Goal: Task Accomplishment & Management: Use online tool/utility

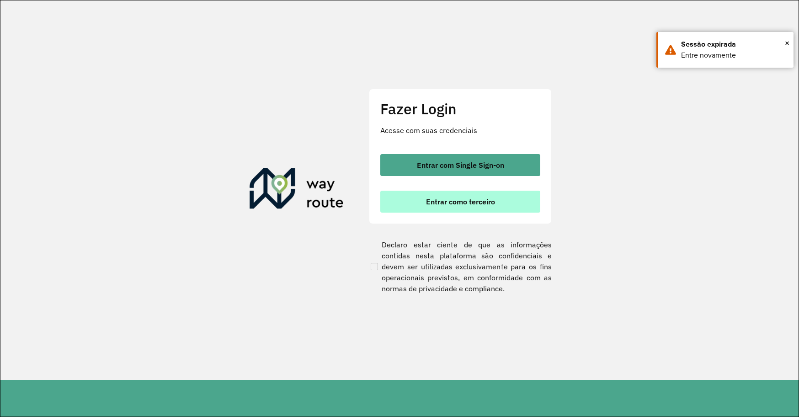
click at [444, 194] on button "Entrar como terceiro" at bounding box center [460, 202] width 160 height 22
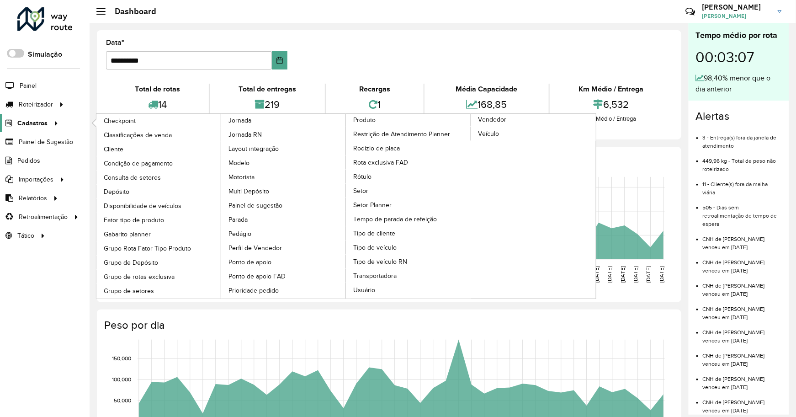
click at [59, 124] on div at bounding box center [55, 123] width 14 height 10
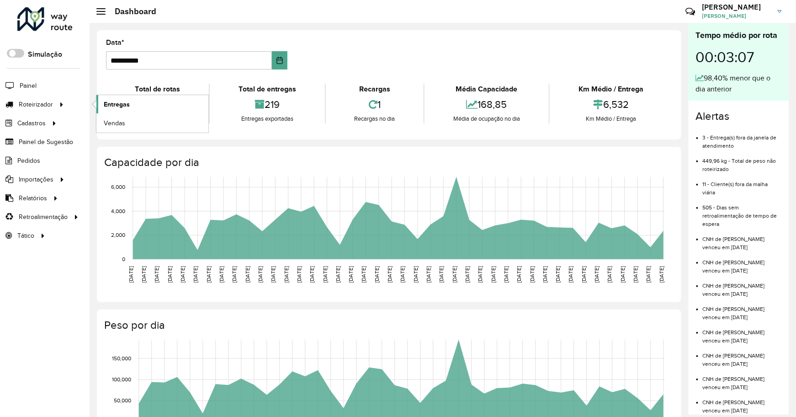
click at [124, 103] on span "Entregas" at bounding box center [117, 105] width 26 height 10
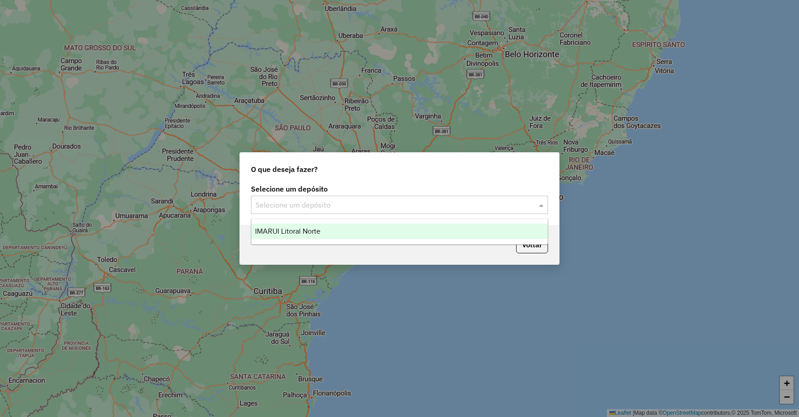
click at [470, 204] on input "text" at bounding box center [391, 205] width 270 height 11
click at [428, 234] on div "IMARUI Litoral Norte" at bounding box center [399, 232] width 296 height 16
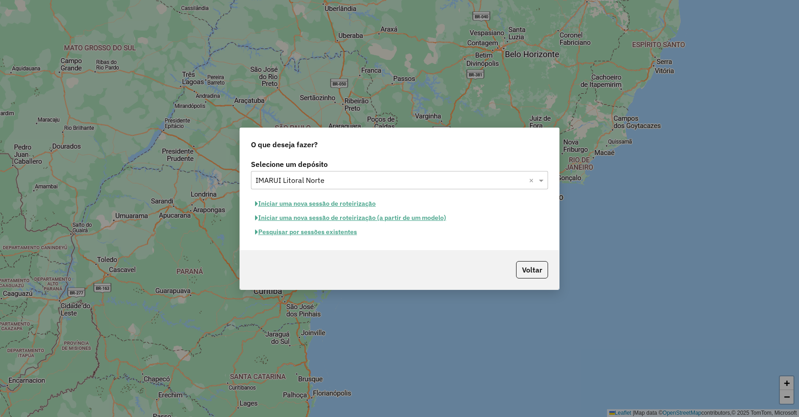
click at [315, 234] on button "Pesquisar por sessões existentes" at bounding box center [306, 232] width 110 height 14
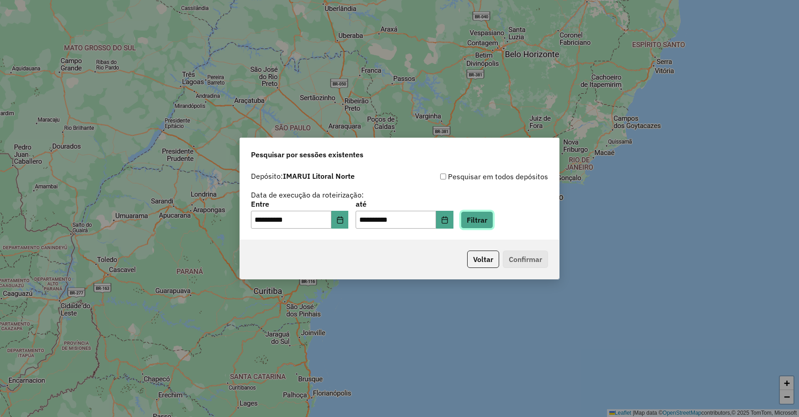
click at [493, 225] on button "Filtrar" at bounding box center [477, 219] width 32 height 17
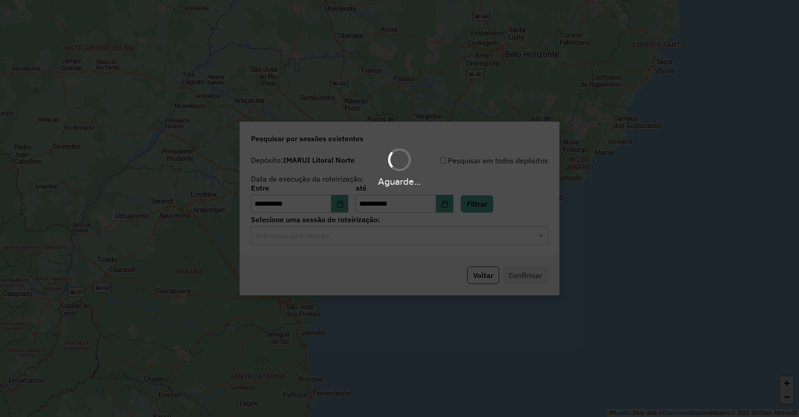
click at [323, 244] on hb-app "**********" at bounding box center [399, 208] width 799 height 417
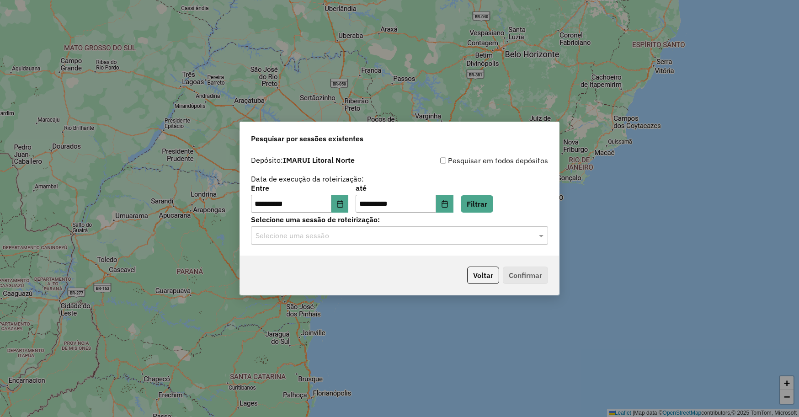
click at [325, 240] on input "text" at bounding box center [391, 235] width 270 height 11
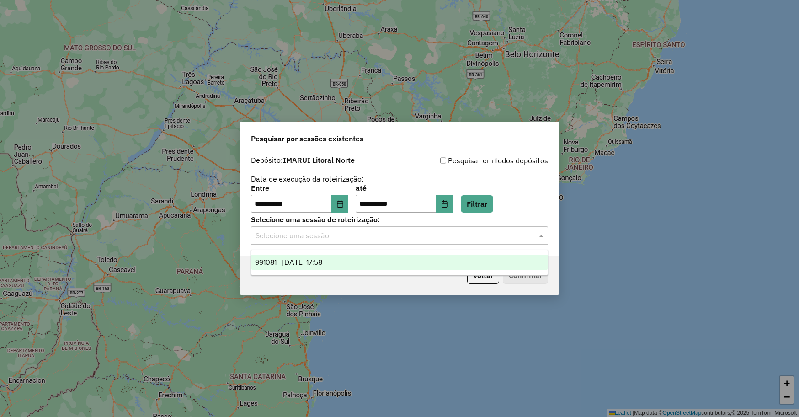
click at [322, 259] on span "991081 - 19/08/2025 17:58" at bounding box center [288, 262] width 67 height 8
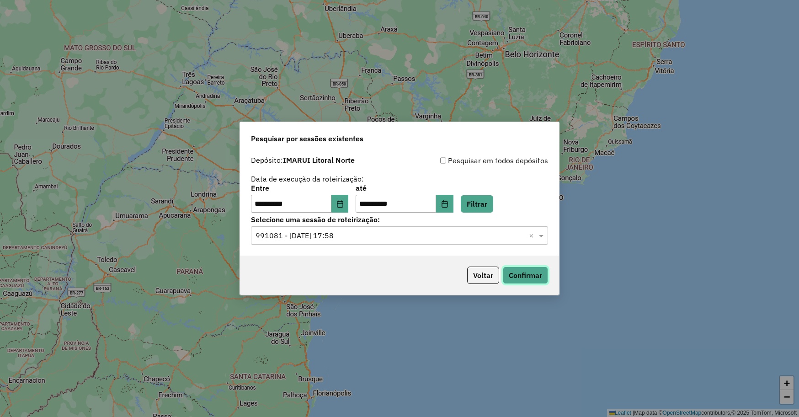
click at [534, 272] on button "Confirmar" at bounding box center [525, 275] width 45 height 17
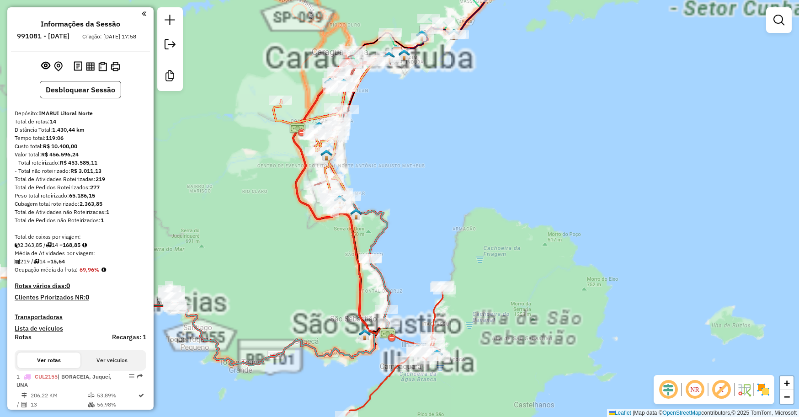
drag, startPoint x: 599, startPoint y: 226, endPoint x: 689, endPoint y: 200, distance: 94.1
click at [689, 200] on div "Janela de atendimento Grade de atendimento Capacidade Transportadoras Veículos …" at bounding box center [399, 208] width 799 height 417
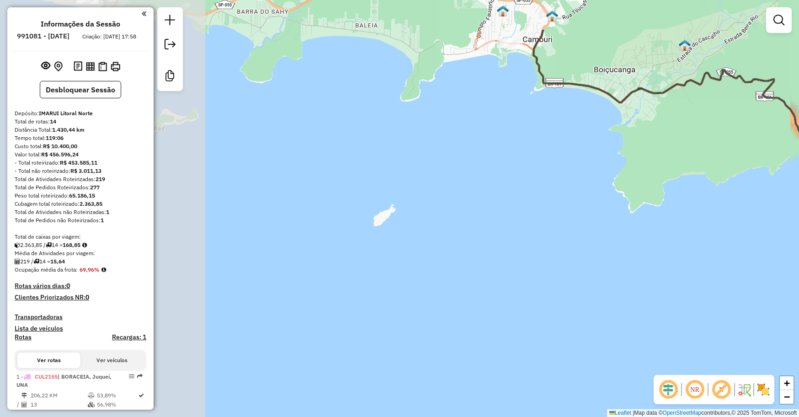
drag, startPoint x: 450, startPoint y: 282, endPoint x: 597, endPoint y: 328, distance: 154.3
click at [617, 355] on div "Janela de atendimento Grade de atendimento Capacidade Transportadoras Veículos …" at bounding box center [399, 208] width 799 height 417
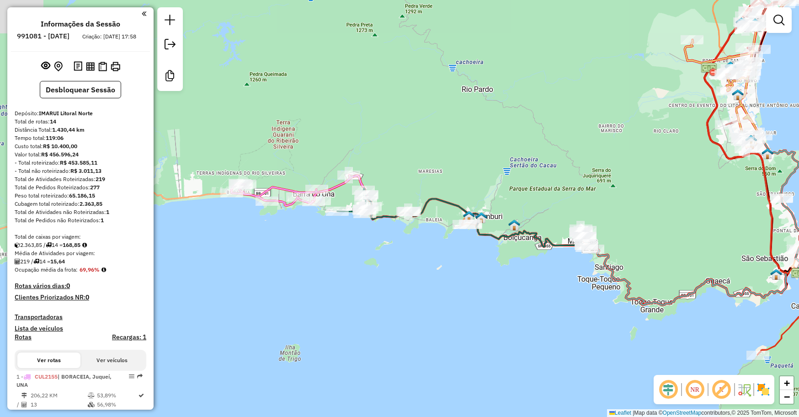
drag, startPoint x: 561, startPoint y: 288, endPoint x: 478, endPoint y: 277, distance: 84.4
click at [478, 277] on div "Janela de atendimento Grade de atendimento Capacidade Transportadoras Veículos …" at bounding box center [399, 208] width 799 height 417
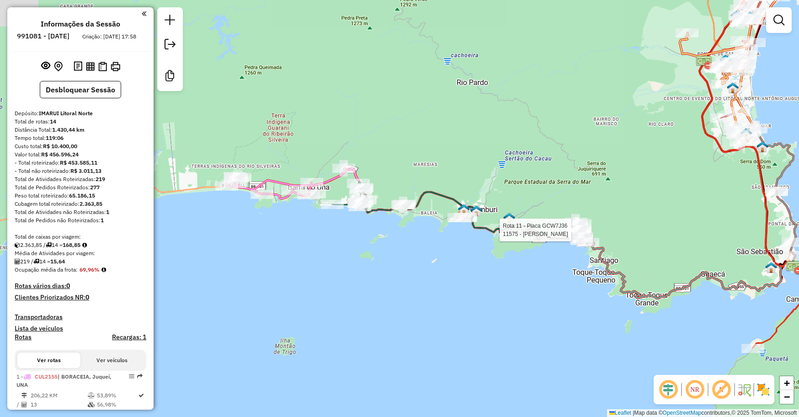
select select "**********"
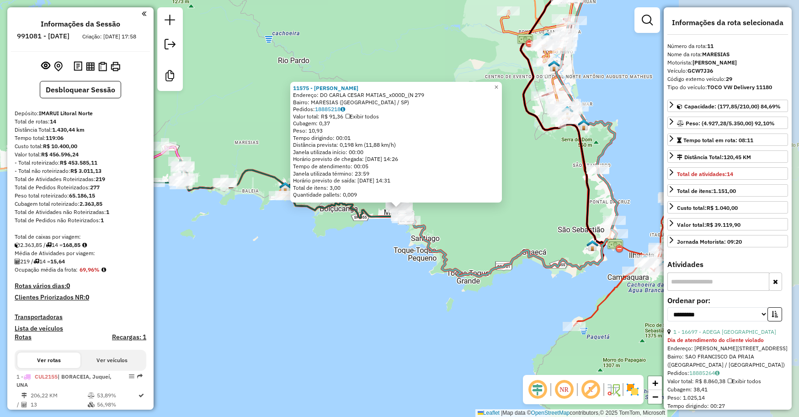
scroll to position [840, 0]
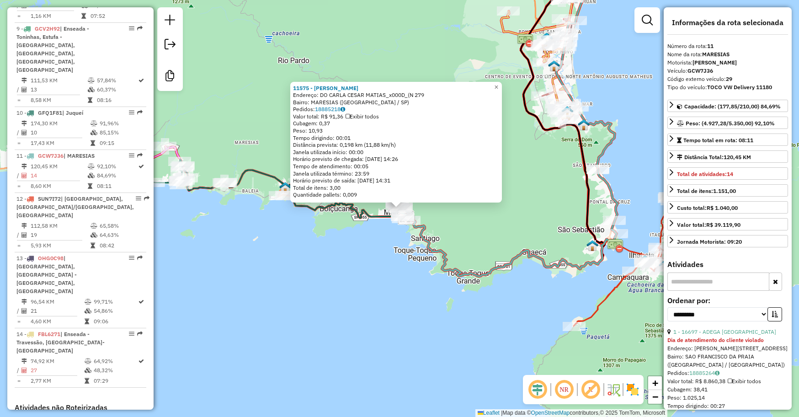
click at [416, 228] on icon at bounding box center [507, 222] width 221 height 107
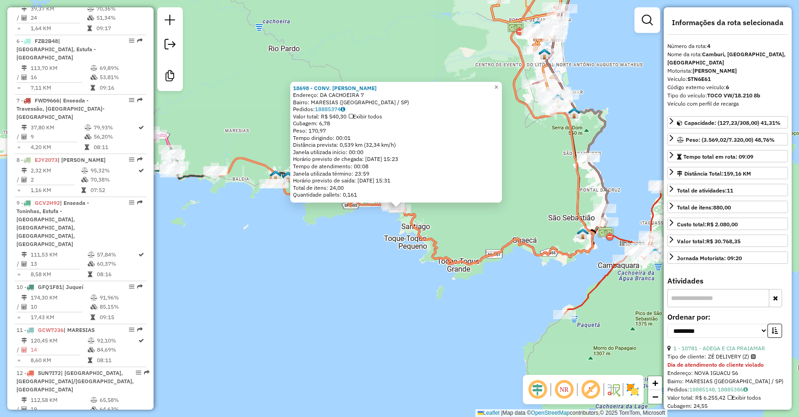
scroll to position [526, 0]
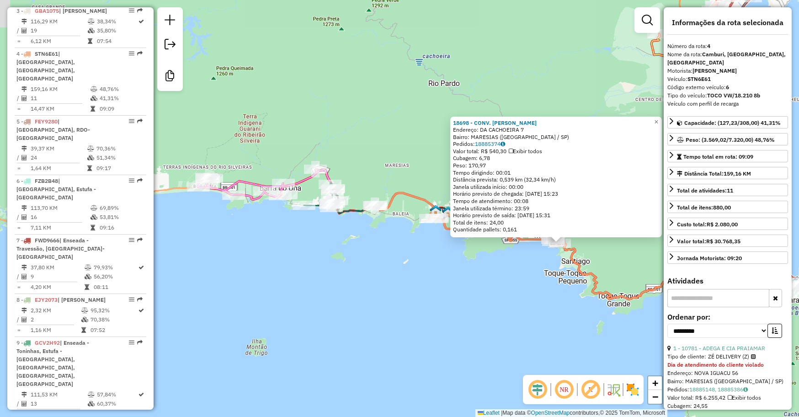
drag, startPoint x: 358, startPoint y: 277, endPoint x: 501, endPoint y: 309, distance: 146.4
click at [501, 309] on div "18698 - CONV. AJ DE MARESIAS Endereço: DA CACHOEIRA 7 Bairro: MARESIAS (SAO SEB…" at bounding box center [399, 208] width 799 height 417
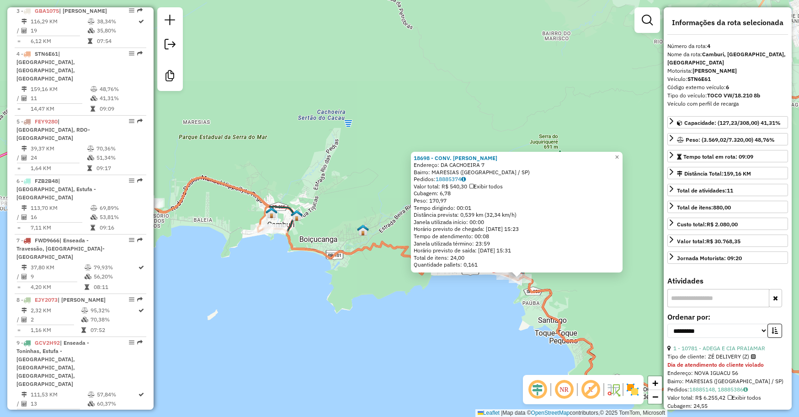
drag, startPoint x: 520, startPoint y: 227, endPoint x: 446, endPoint y: 310, distance: 111.4
click at [446, 310] on div "18698 - CONV. AJ DE MARESIAS Endereço: DA CACHOEIRA 7 Bairro: MARESIAS (SAO SEB…" at bounding box center [399, 208] width 799 height 417
drag, startPoint x: 454, startPoint y: 304, endPoint x: 427, endPoint y: 240, distance: 68.8
click at [428, 241] on div "18698 - CONV. AJ DE MARESIAS Endereço: DA CACHOEIRA 7 Bairro: MARESIAS (SAO SEB…" at bounding box center [399, 208] width 799 height 417
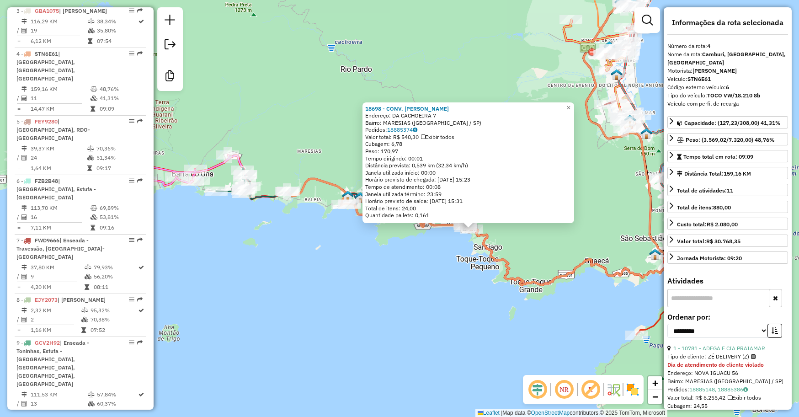
drag, startPoint x: 408, startPoint y: 282, endPoint x: 420, endPoint y: 283, distance: 11.9
click at [420, 283] on div "18698 - CONV. AJ DE MARESIAS Endereço: DA CACHOEIRA 7 Bairro: MARESIAS (SAO SEB…" at bounding box center [399, 208] width 799 height 417
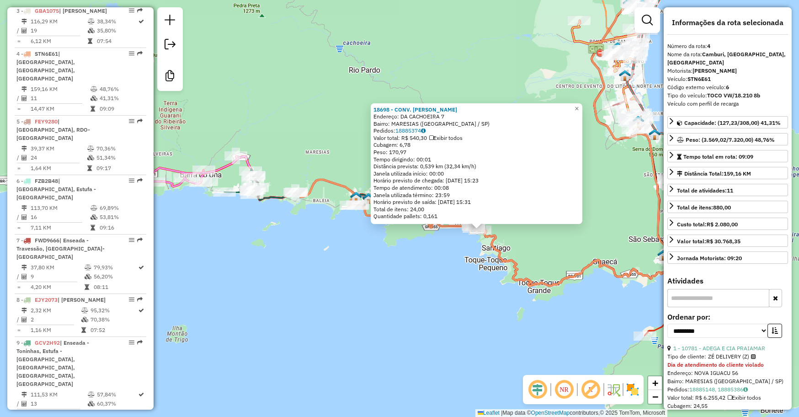
click at [429, 271] on div "18698 - CONV. AJ DE MARESIAS Endereço: DA CACHOEIRA 7 Bairro: MARESIAS (SAO SEB…" at bounding box center [399, 208] width 799 height 417
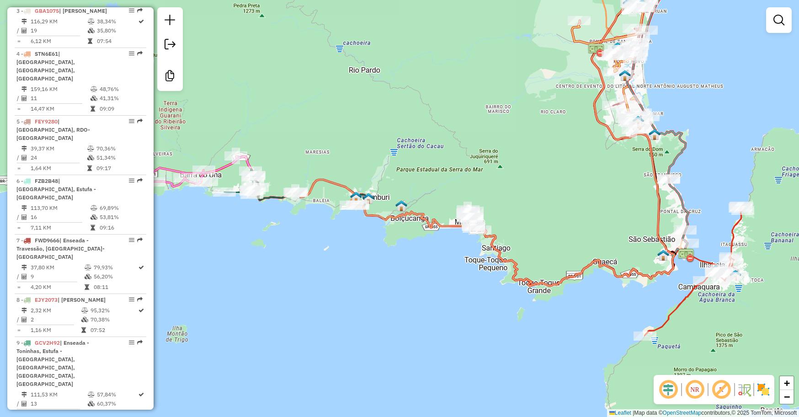
click at [498, 251] on icon at bounding box center [585, 129] width 223 height 313
select select "**********"
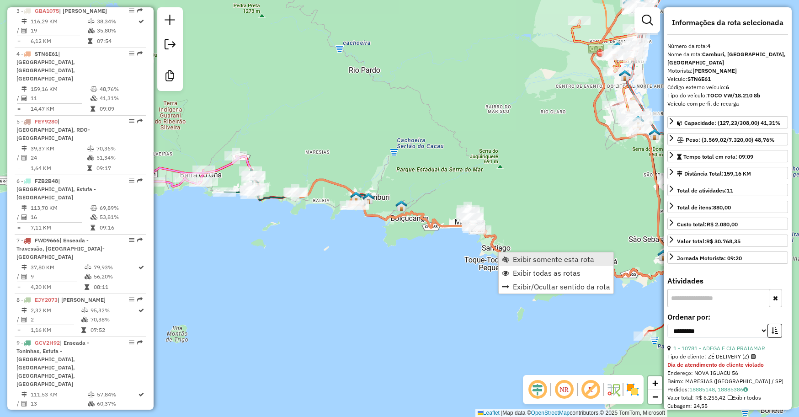
click at [520, 262] on span "Exibir somente esta rota" at bounding box center [553, 259] width 81 height 7
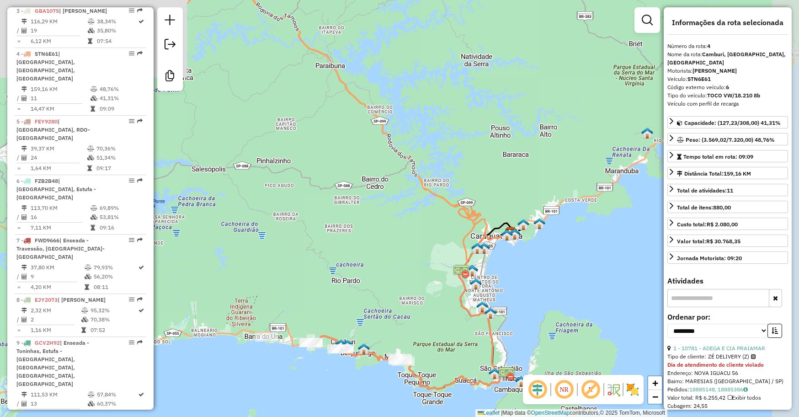
drag, startPoint x: 506, startPoint y: 270, endPoint x: 463, endPoint y: 339, distance: 81.7
click at [464, 347] on div "Janela de atendimento Grade de atendimento Capacidade Transportadoras Veículos …" at bounding box center [399, 208] width 799 height 417
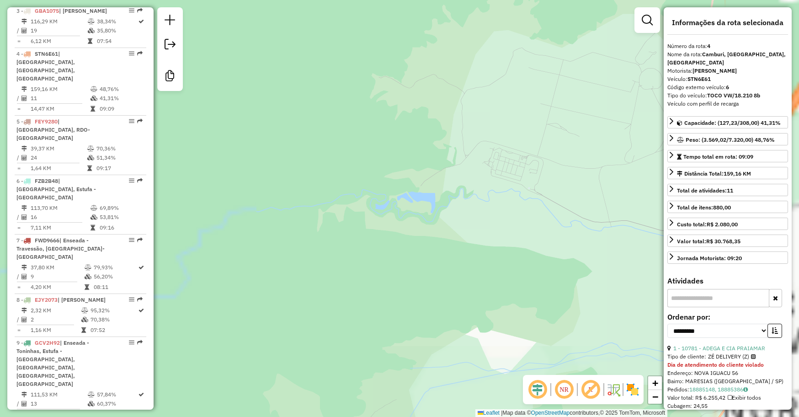
drag, startPoint x: 427, startPoint y: 261, endPoint x: 313, endPoint y: 188, distance: 135.3
click at [313, 188] on div "Janela de atendimento Grade de atendimento Capacidade Transportadoras Veículos …" at bounding box center [399, 208] width 799 height 417
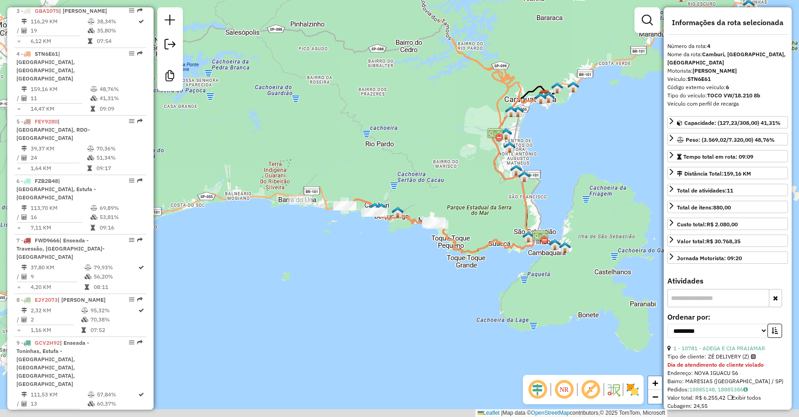
drag, startPoint x: 427, startPoint y: 203, endPoint x: 461, endPoint y: 190, distance: 36.3
click at [485, 175] on div "Janela de atendimento Grade de atendimento Capacidade Transportadoras Veículos …" at bounding box center [399, 208] width 799 height 417
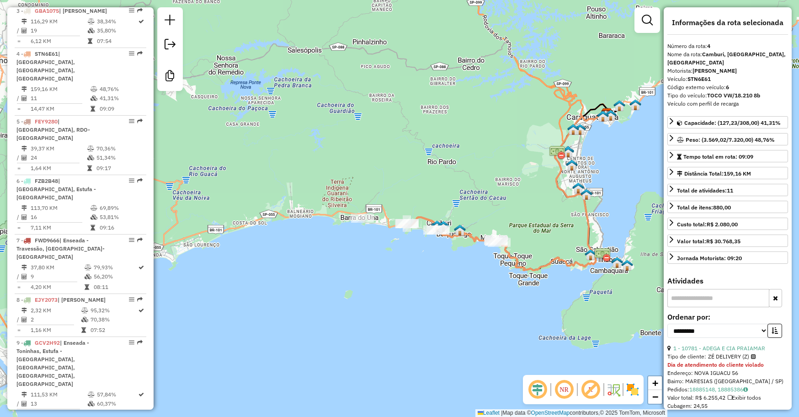
drag, startPoint x: 430, startPoint y: 278, endPoint x: 443, endPoint y: 277, distance: 12.9
click at [443, 280] on div "Janela de atendimento Grade de atendimento Capacidade Transportadoras Veículos …" at bounding box center [399, 208] width 799 height 417
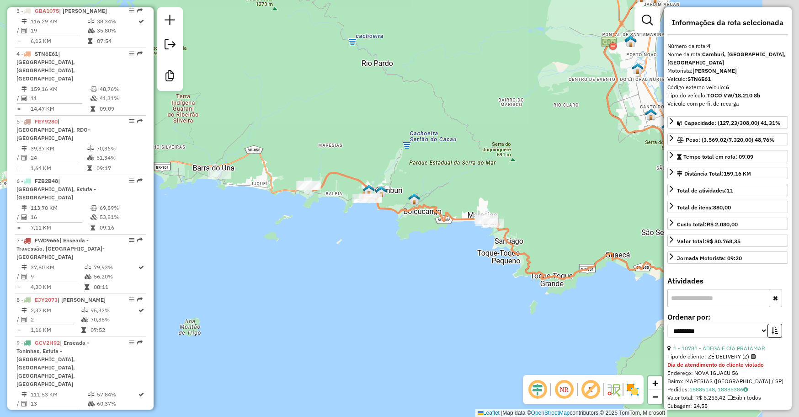
drag, startPoint x: 467, startPoint y: 280, endPoint x: 392, endPoint y: 281, distance: 75.0
click at [392, 281] on div "Janela de atendimento Grade de atendimento Capacidade Transportadoras Veículos …" at bounding box center [399, 208] width 799 height 417
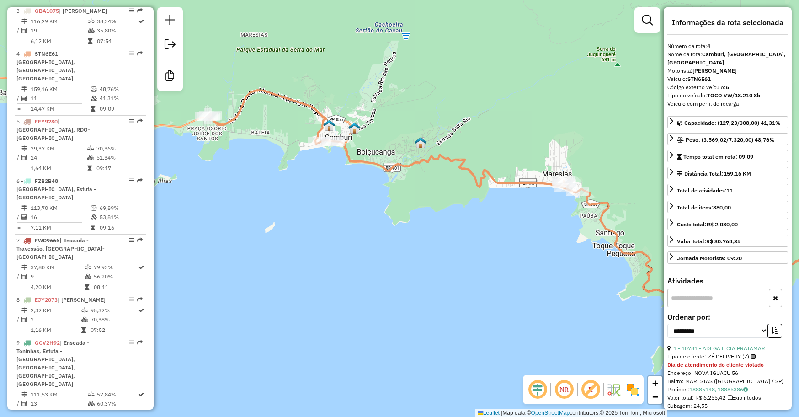
click at [413, 272] on div "Janela de atendimento Grade de atendimento Capacidade Transportadoras Veículos …" at bounding box center [399, 208] width 799 height 417
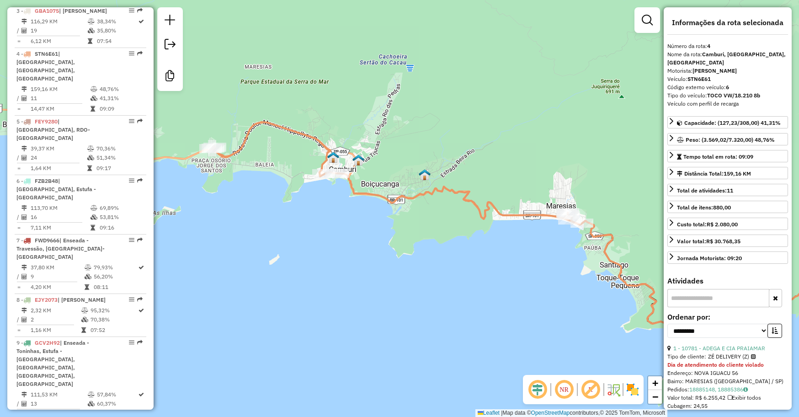
click at [547, 289] on div "Janela de atendimento Grade de atendimento Capacidade Transportadoras Veículos …" at bounding box center [399, 208] width 799 height 417
click at [524, 266] on div "Janela de atendimento Grade de atendimento Capacidade Transportadoras Veículos …" at bounding box center [399, 208] width 799 height 417
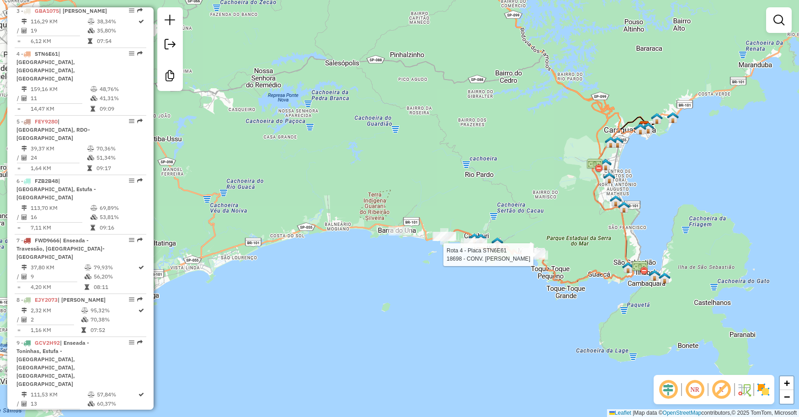
click at [548, 260] on div at bounding box center [536, 255] width 23 height 9
select select "**********"
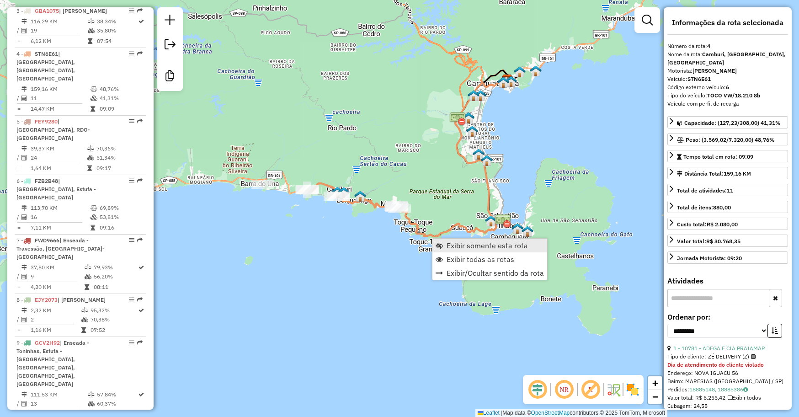
click at [455, 242] on span "Exibir somente esta rota" at bounding box center [487, 245] width 81 height 7
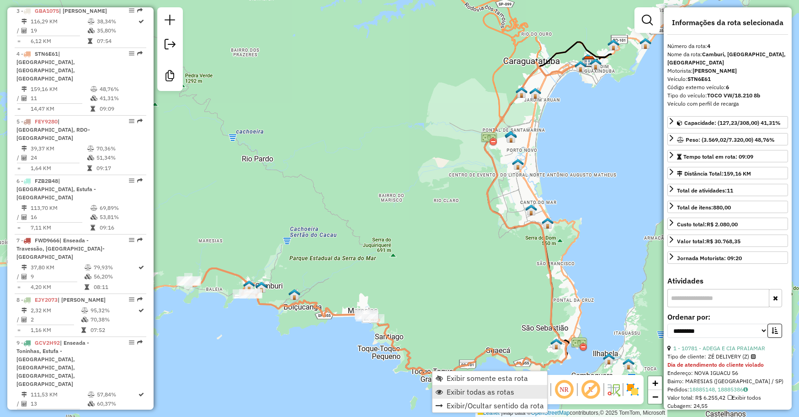
click at [445, 395] on link "Exibir todas as rotas" at bounding box center [489, 392] width 115 height 14
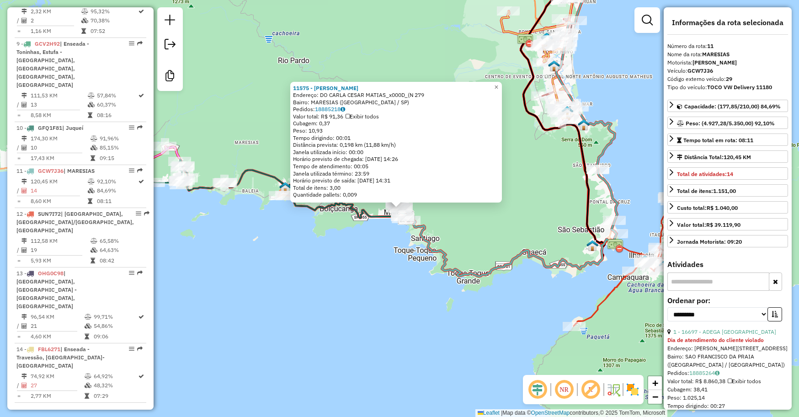
scroll to position [840, 0]
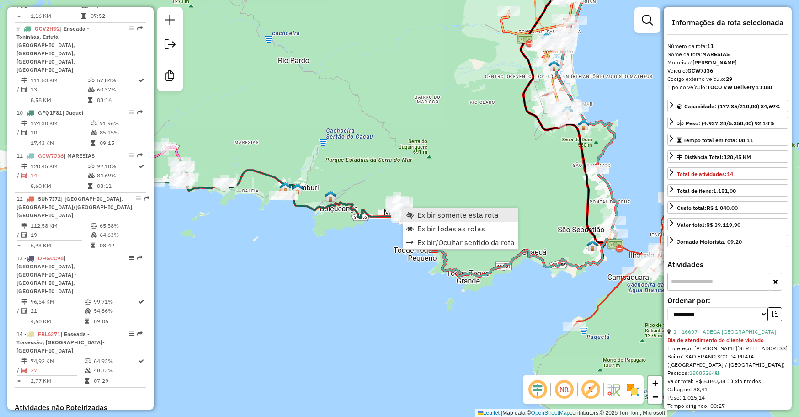
click at [424, 214] on span "Exibir somente esta rota" at bounding box center [457, 214] width 81 height 7
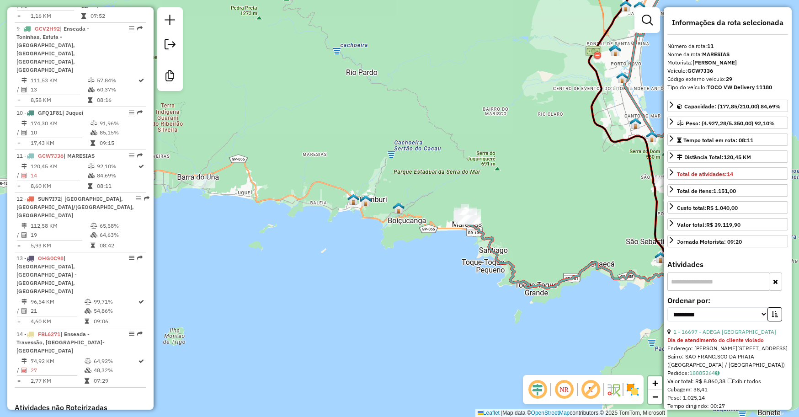
drag, startPoint x: 383, startPoint y: 243, endPoint x: 503, endPoint y: 158, distance: 147.1
click at [503, 158] on div "Janela de atendimento Grade de atendimento Capacidade Transportadoras Veículos …" at bounding box center [399, 208] width 799 height 417
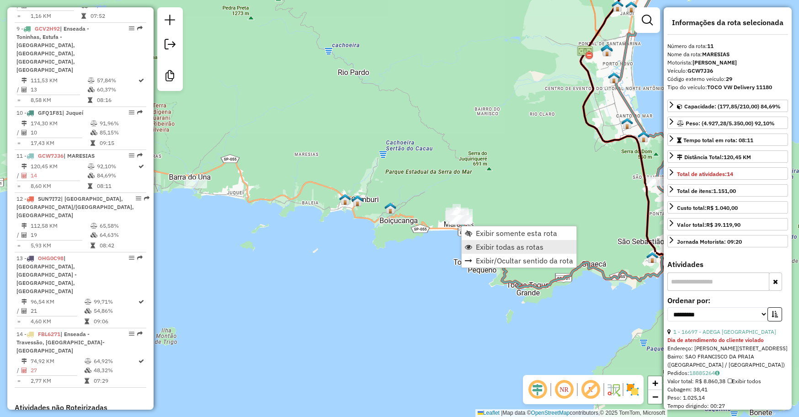
click at [482, 245] on span "Exibir todas as rotas" at bounding box center [510, 246] width 68 height 7
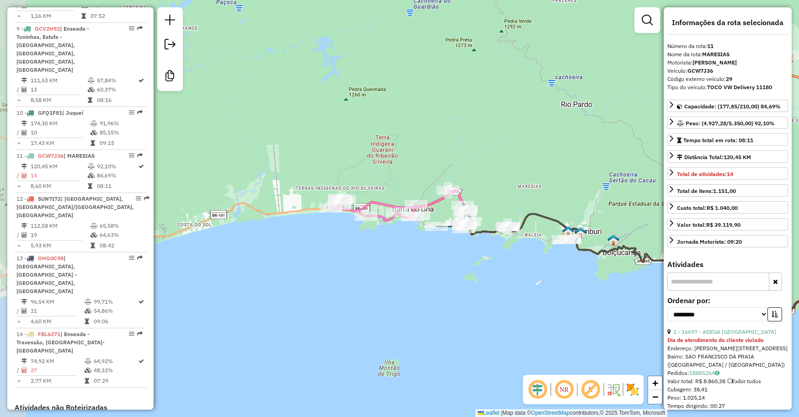
drag, startPoint x: 335, startPoint y: 264, endPoint x: 468, endPoint y: 283, distance: 134.8
click at [468, 283] on div "Janela de atendimento Grade de atendimento Capacidade Transportadoras Veículos …" at bounding box center [399, 208] width 799 height 417
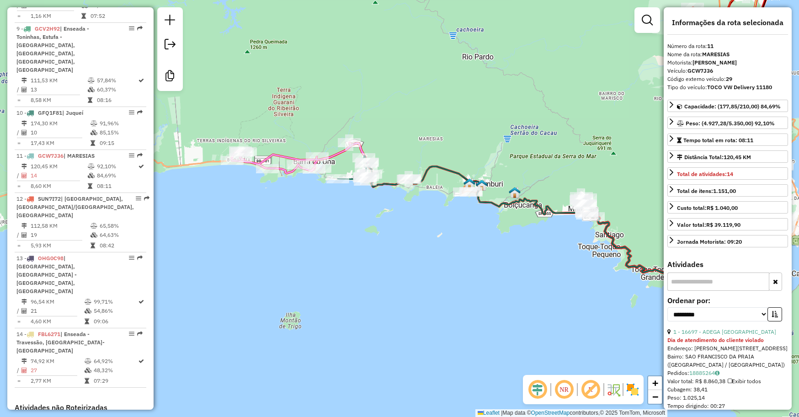
drag, startPoint x: 522, startPoint y: 299, endPoint x: 344, endPoint y: 217, distance: 196.2
click at [278, 197] on div "Janela de atendimento Grade de atendimento Capacidade Transportadoras Veículos …" at bounding box center [399, 208] width 799 height 417
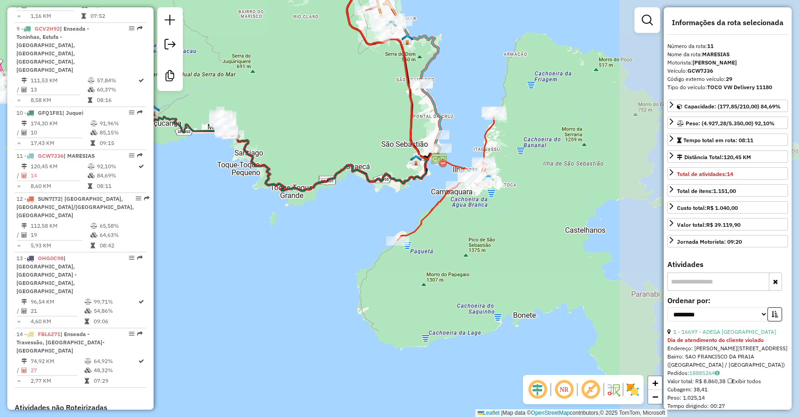
drag, startPoint x: 571, startPoint y: 296, endPoint x: 370, endPoint y: 266, distance: 203.4
click at [357, 273] on div "Janela de atendimento Grade de atendimento Capacidade Transportadoras Veículos …" at bounding box center [399, 208] width 799 height 417
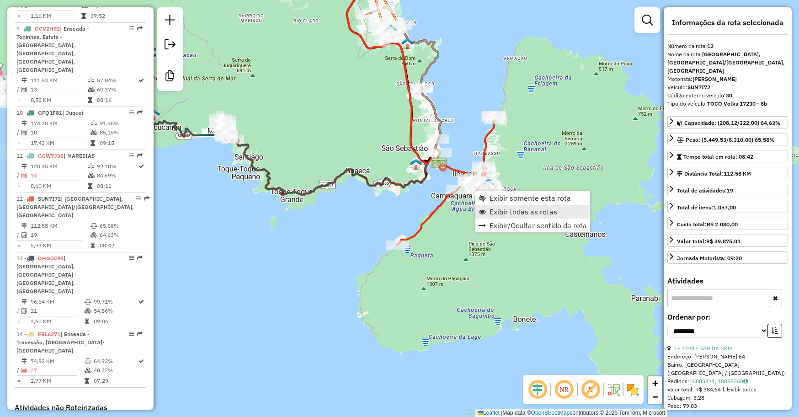
click at [489, 218] on link "Exibir todas as rotas" at bounding box center [532, 212] width 115 height 14
click at [501, 200] on span "Exibir somente esta rota" at bounding box center [531, 196] width 81 height 7
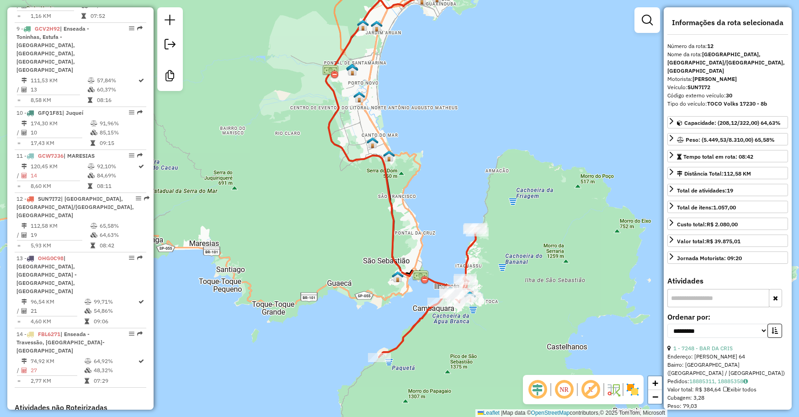
drag, startPoint x: 525, startPoint y: 257, endPoint x: 503, endPoint y: 211, distance: 50.5
click at [527, 174] on div "Janela de atendimento Grade de atendimento Capacidade Transportadoras Veículos …" at bounding box center [399, 208] width 799 height 417
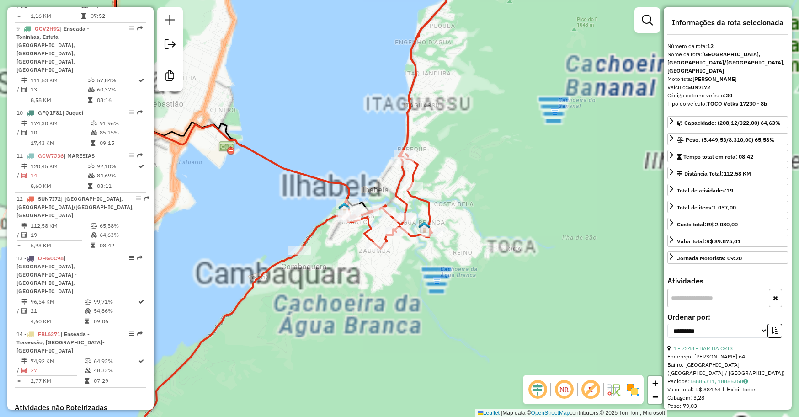
drag, startPoint x: 508, startPoint y: 244, endPoint x: 568, endPoint y: 228, distance: 61.5
click at [568, 229] on div "Janela de atendimento Grade de atendimento Capacidade Transportadoras Veículos …" at bounding box center [399, 208] width 799 height 417
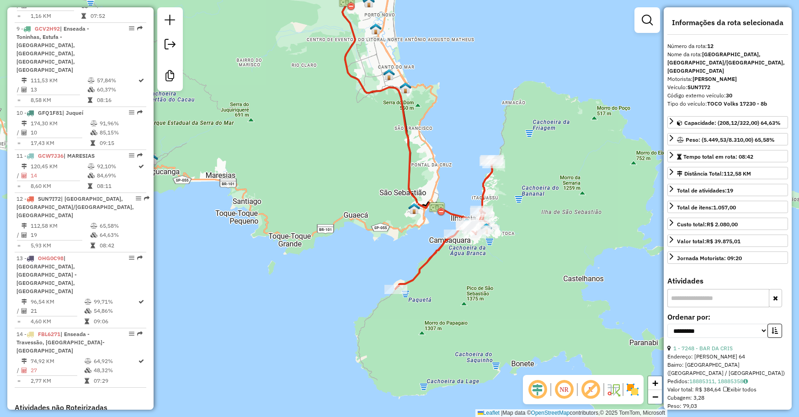
drag, startPoint x: 554, startPoint y: 249, endPoint x: 472, endPoint y: 249, distance: 82.3
click at [472, 249] on div "Janela de atendimento Grade de atendimento Capacidade Transportadoras Veículos …" at bounding box center [399, 208] width 799 height 417
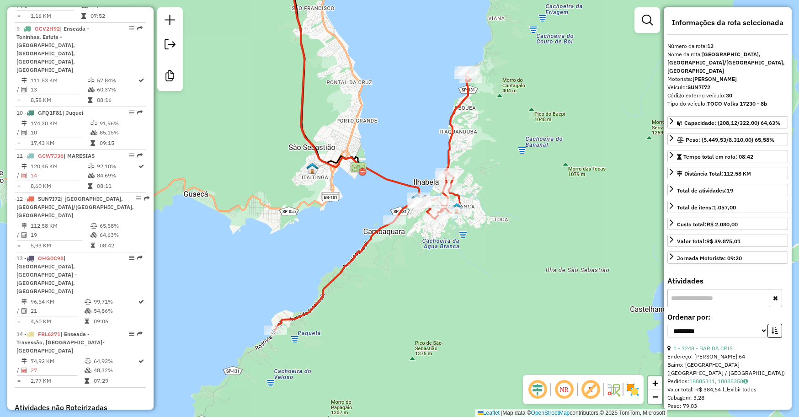
drag, startPoint x: 472, startPoint y: 249, endPoint x: 472, endPoint y: 255, distance: 6.4
click at [472, 255] on div "Janela de atendimento Grade de atendimento Capacidade Transportadoras Veículos …" at bounding box center [399, 208] width 799 height 417
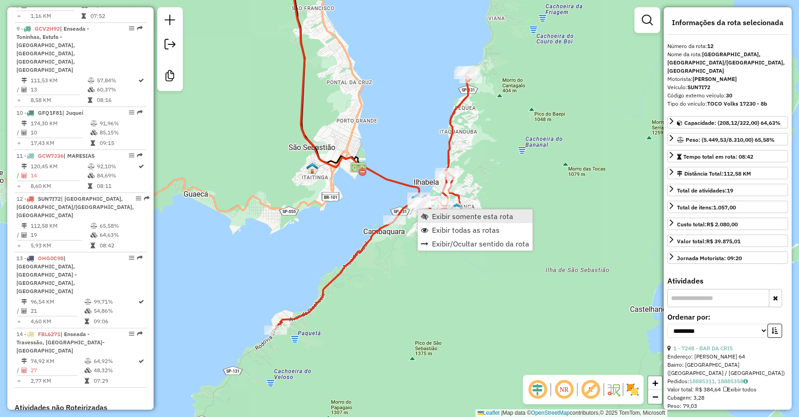
click at [443, 219] on span "Exibir somente esta rota" at bounding box center [472, 216] width 81 height 7
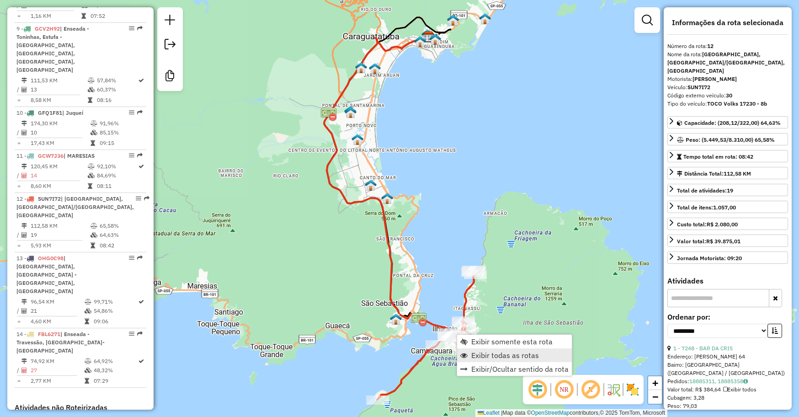
click at [480, 361] on link "Exibir todas as rotas" at bounding box center [514, 355] width 115 height 14
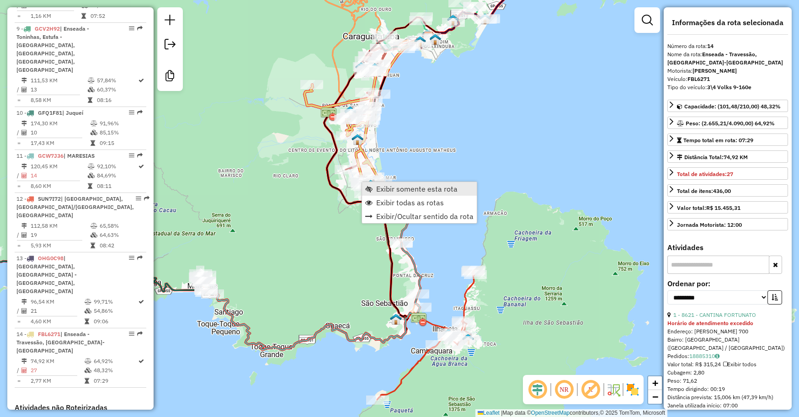
click at [394, 192] on span "Exibir somente esta rota" at bounding box center [416, 188] width 81 height 7
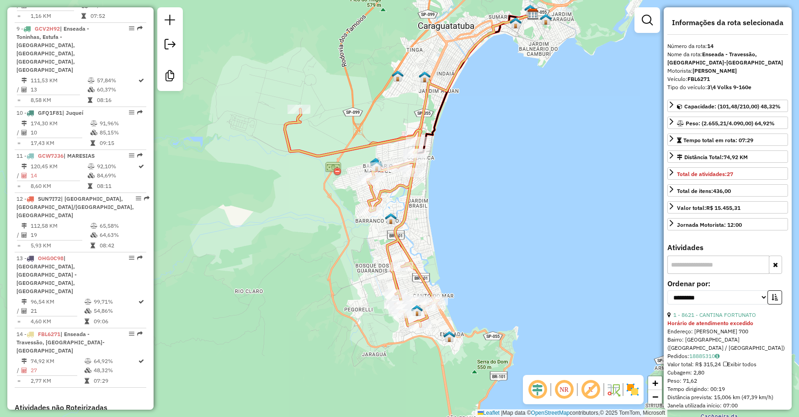
drag, startPoint x: 470, startPoint y: 287, endPoint x: 480, endPoint y: 249, distance: 39.6
click at [480, 249] on div "Janela de atendimento Grade de atendimento Capacidade Transportadoras Veículos …" at bounding box center [399, 208] width 799 height 417
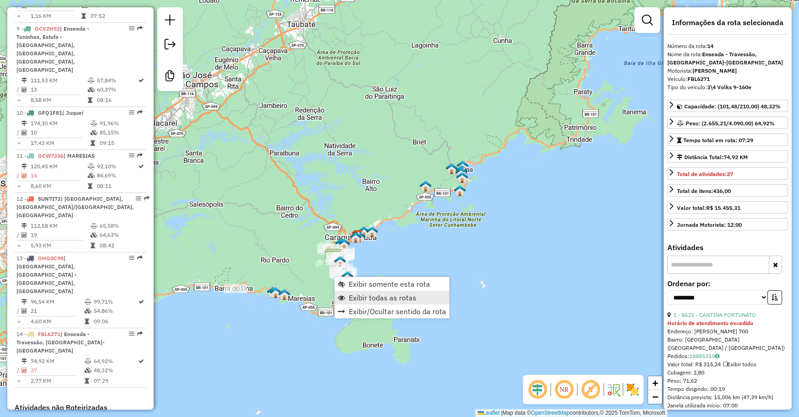
click at [373, 297] on span "Exibir todas as rotas" at bounding box center [383, 297] width 68 height 7
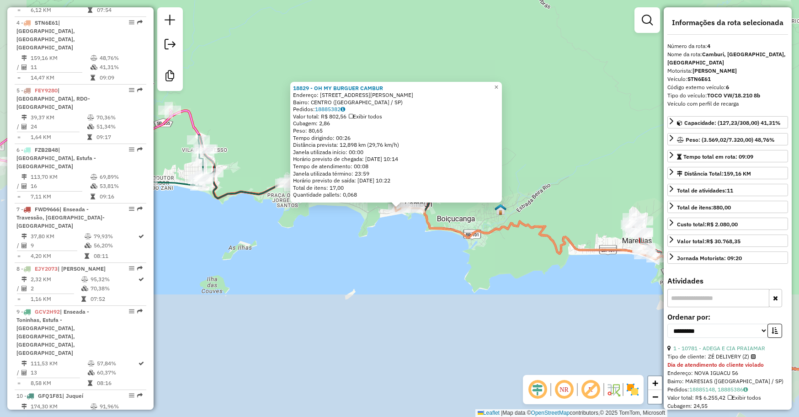
scroll to position [526, 0]
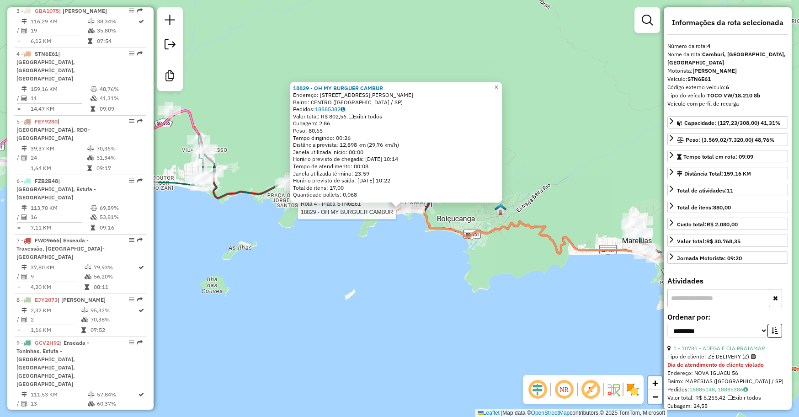
click at [446, 275] on div "Rota 4 - Placa STN6E61 18829 - OH MY BURGUER CAMBUR 18829 - OH MY BURGUER CAMBU…" at bounding box center [399, 208] width 799 height 417
